Goal: Information Seeking & Learning: Compare options

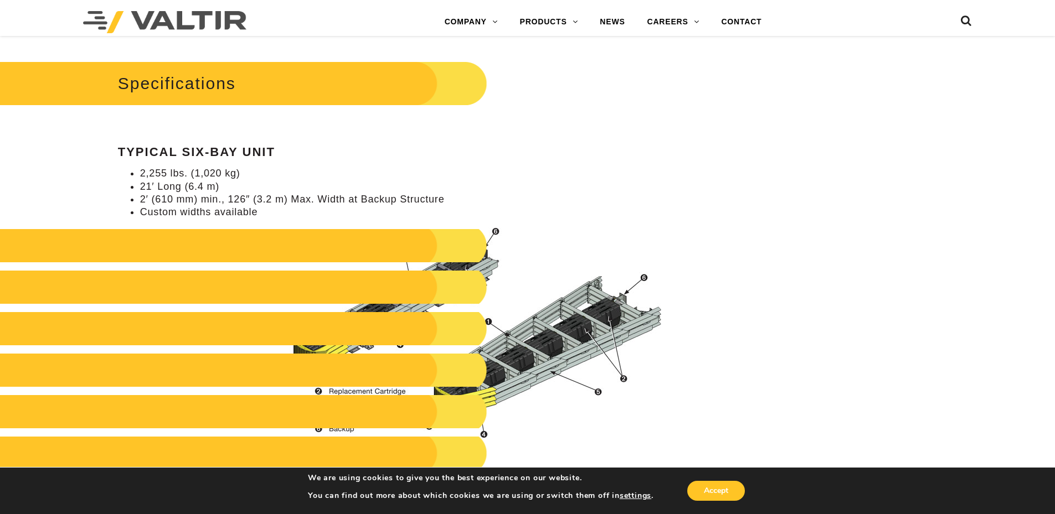
scroll to position [1052, 0]
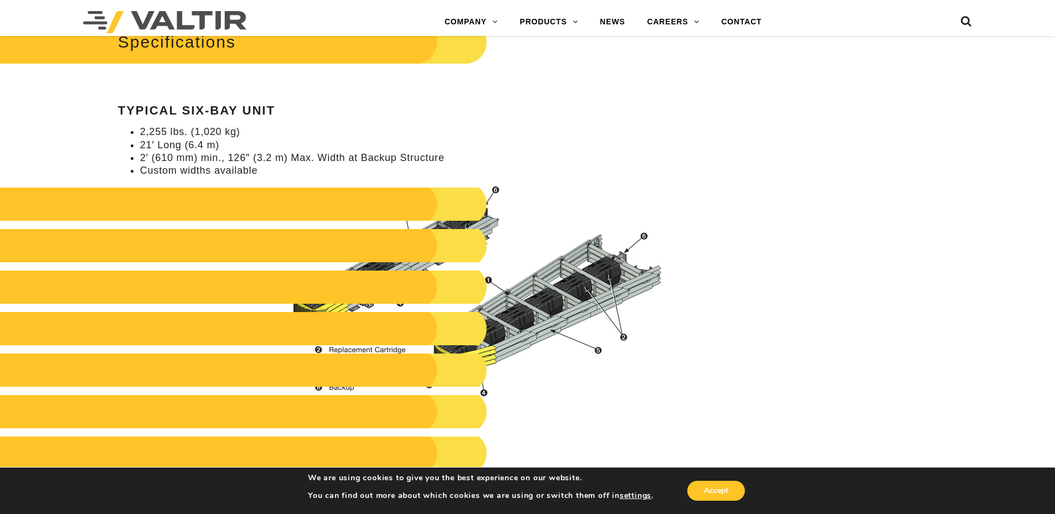
click at [487, 226] on img at bounding box center [474, 291] width 397 height 211
click at [455, 220] on h2 at bounding box center [224, 204] width 528 height 33
click at [498, 190] on img at bounding box center [474, 291] width 397 height 211
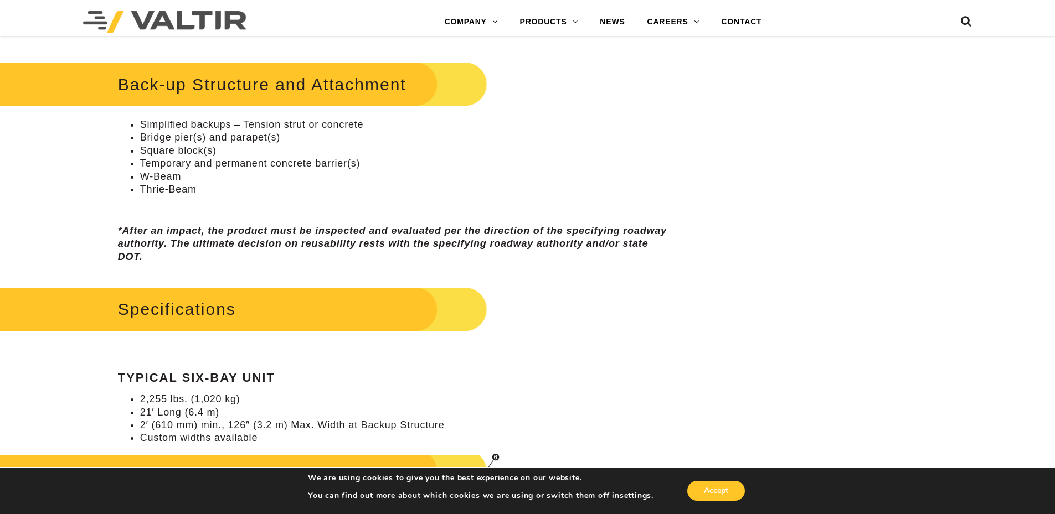
scroll to position [775, 0]
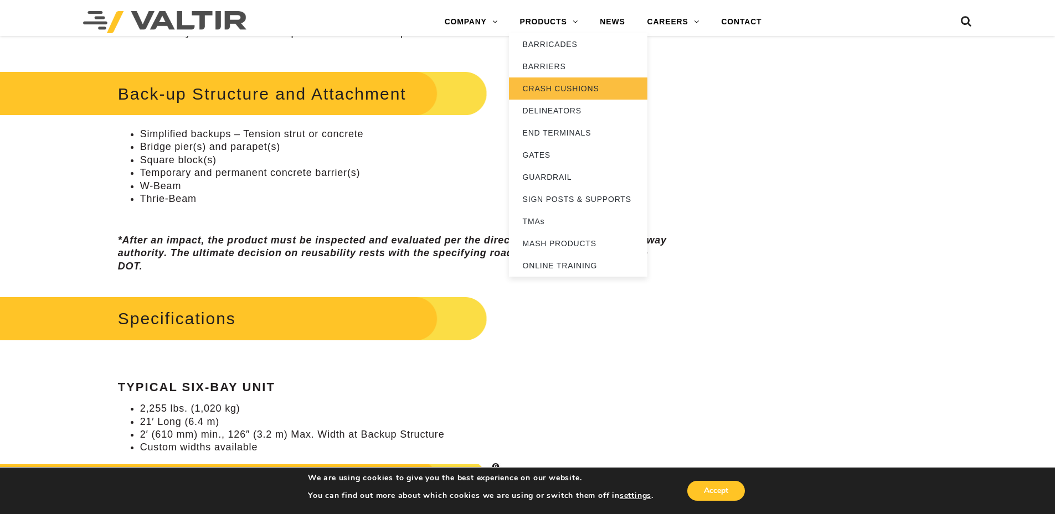
click at [552, 82] on link "CRASH CUSHIONS" at bounding box center [578, 88] width 138 height 22
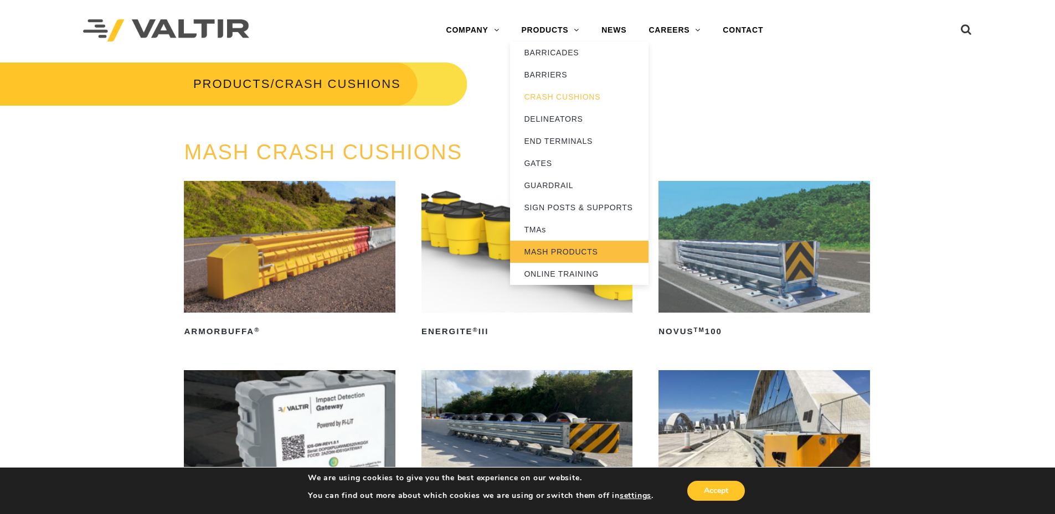
click at [556, 250] on link "MASH PRODUCTS" at bounding box center [579, 252] width 138 height 22
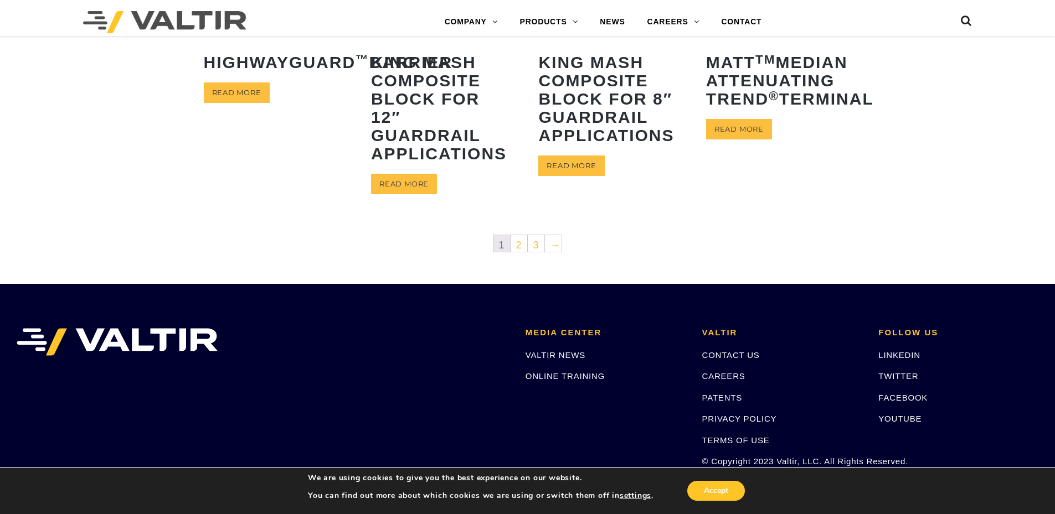
scroll to position [554, 0]
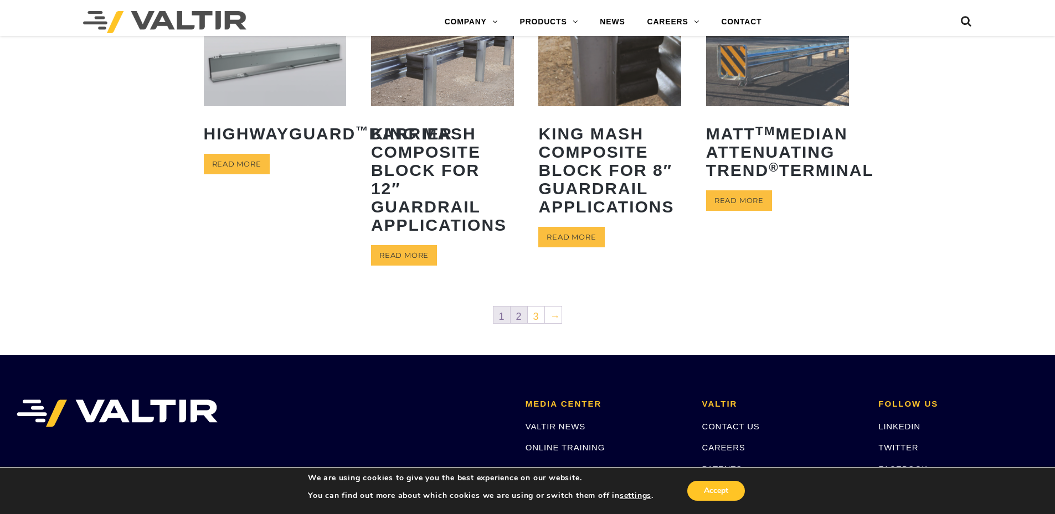
click at [519, 316] on link "2" at bounding box center [518, 315] width 17 height 17
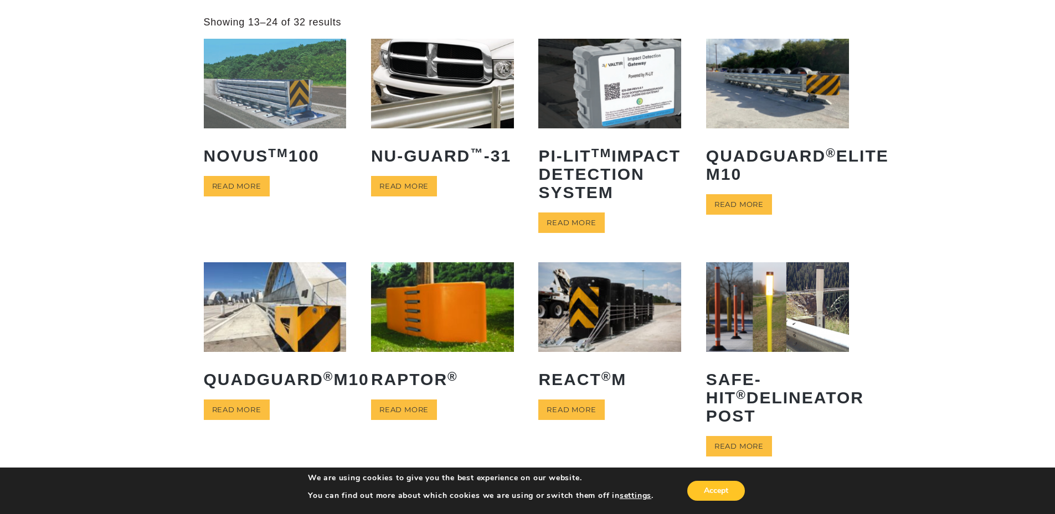
scroll to position [166, 0]
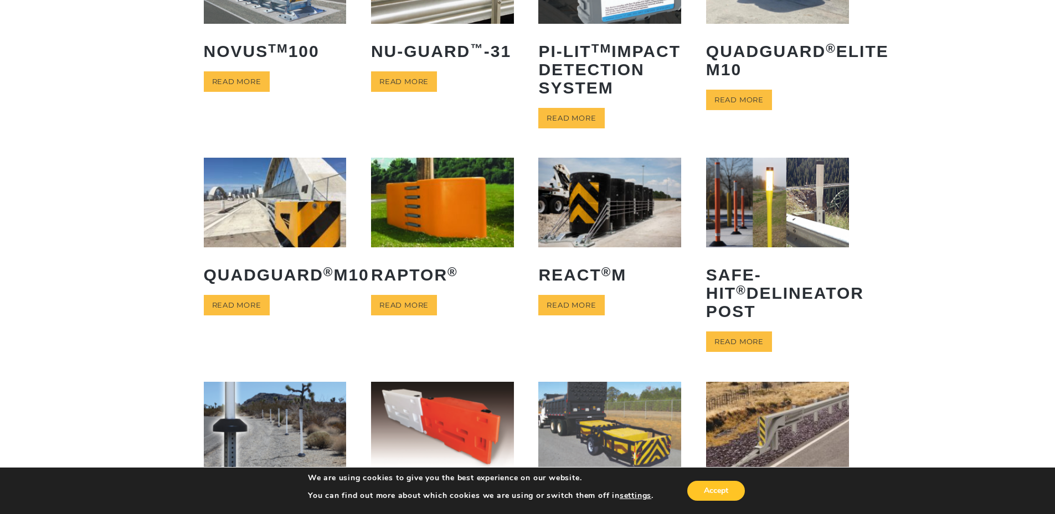
click at [266, 225] on img at bounding box center [275, 202] width 143 height 89
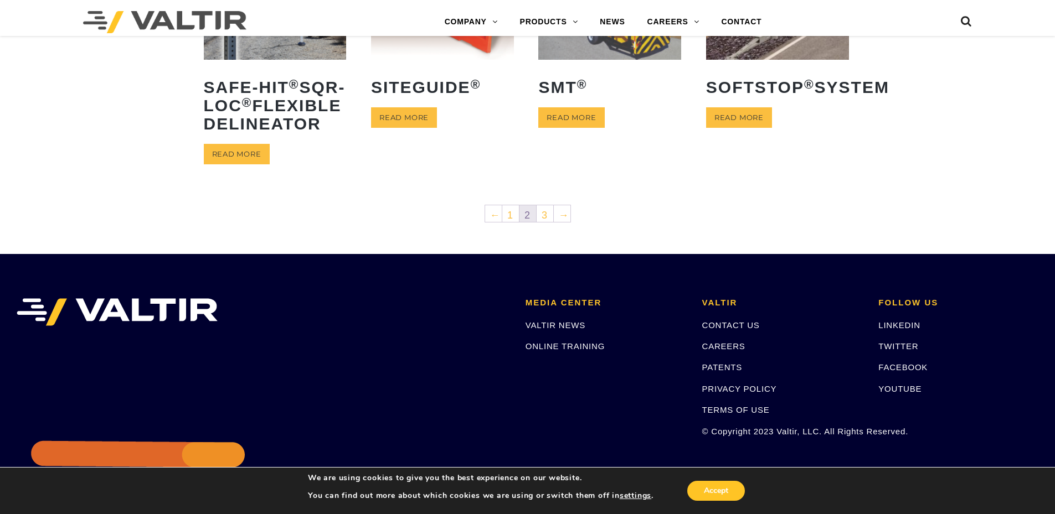
scroll to position [609, 0]
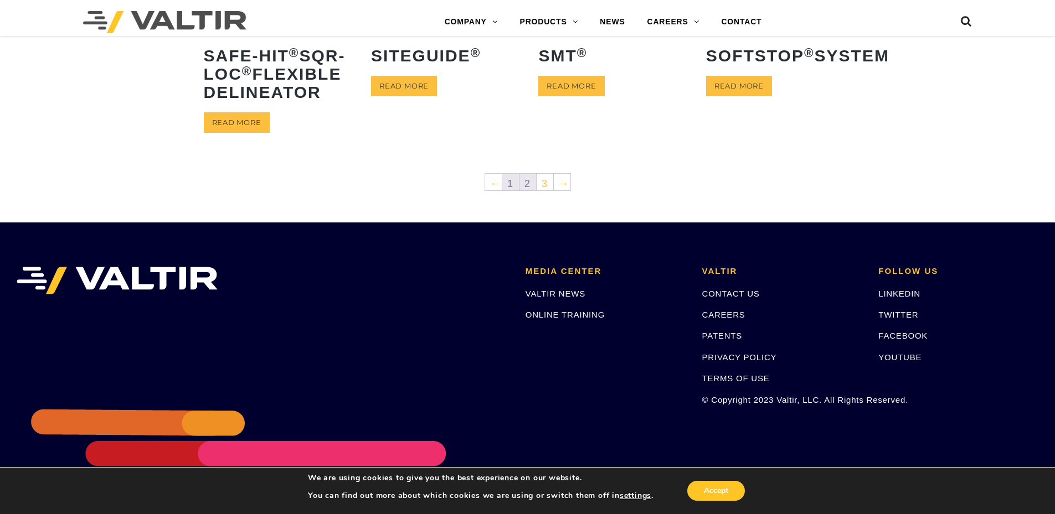
click at [514, 190] on link "1" at bounding box center [510, 182] width 17 height 17
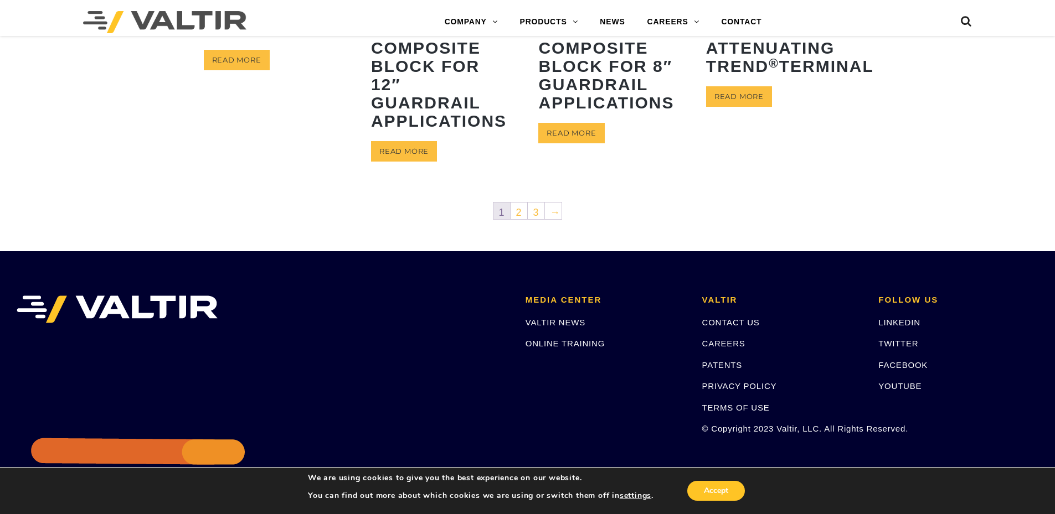
scroll to position [664, 0]
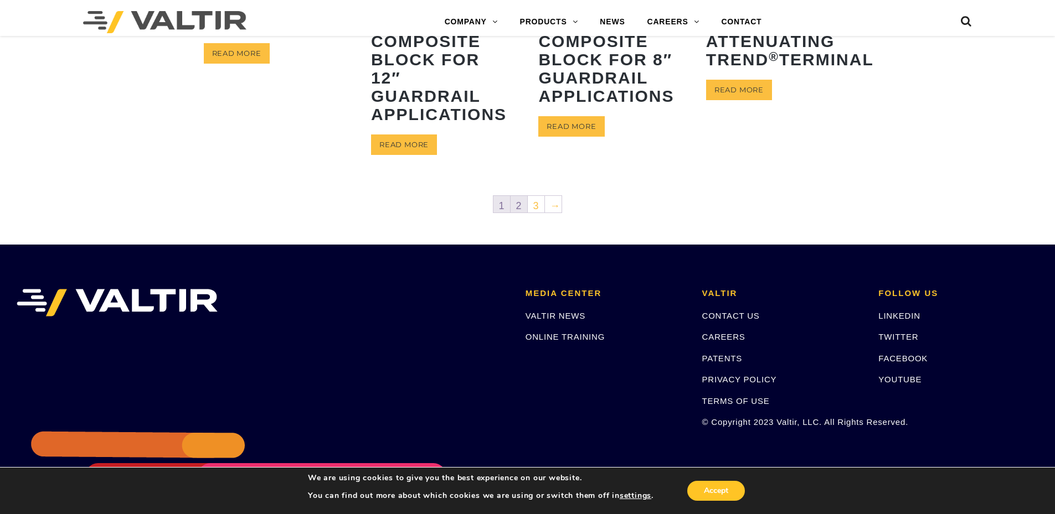
click at [518, 203] on link "2" at bounding box center [518, 204] width 17 height 17
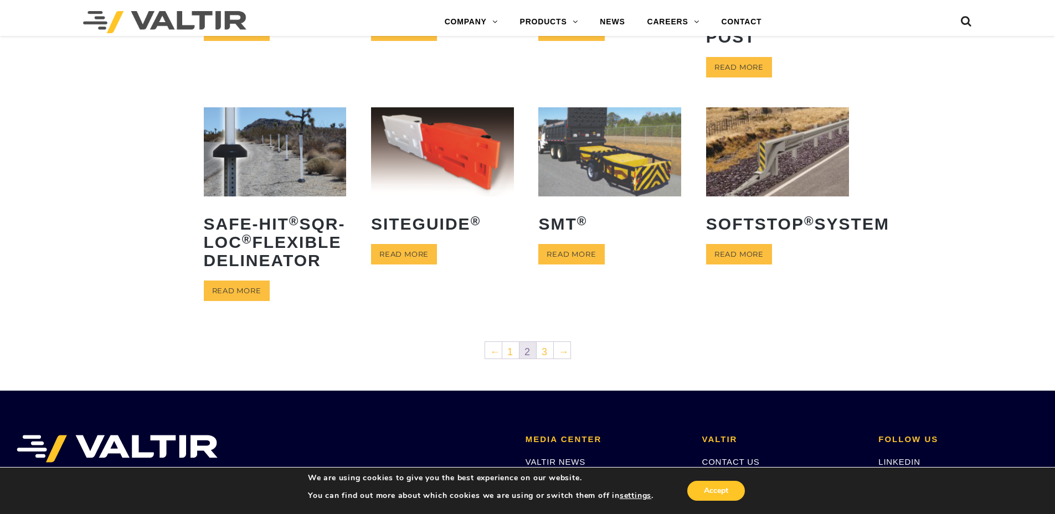
scroll to position [443, 0]
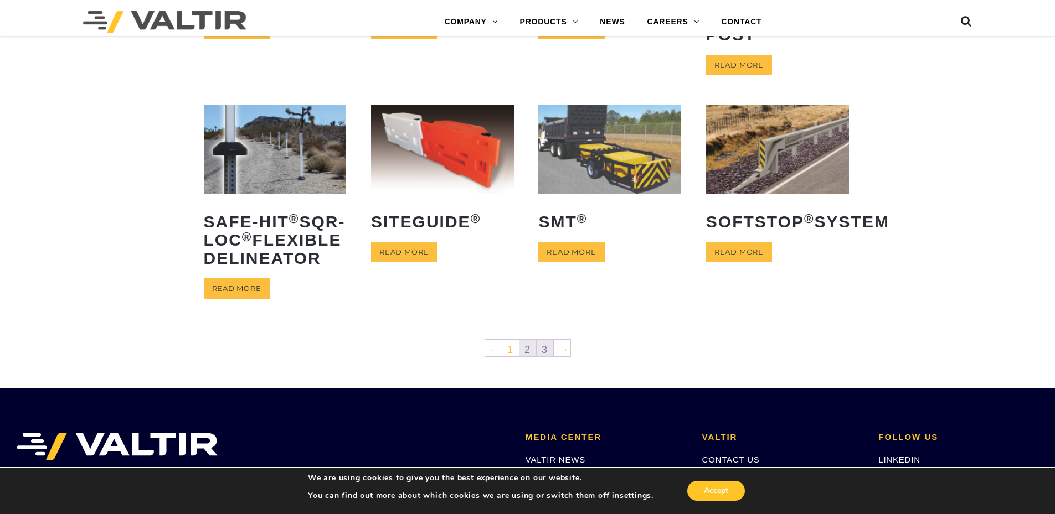
click at [548, 356] on link "3" at bounding box center [544, 348] width 17 height 17
